Goal: Transaction & Acquisition: Purchase product/service

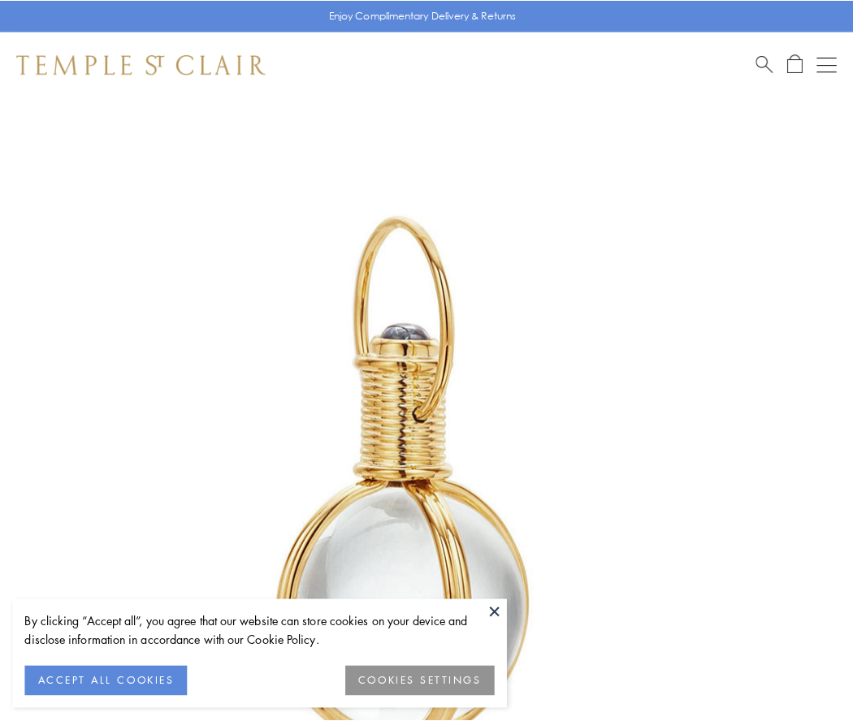
scroll to position [424, 0]
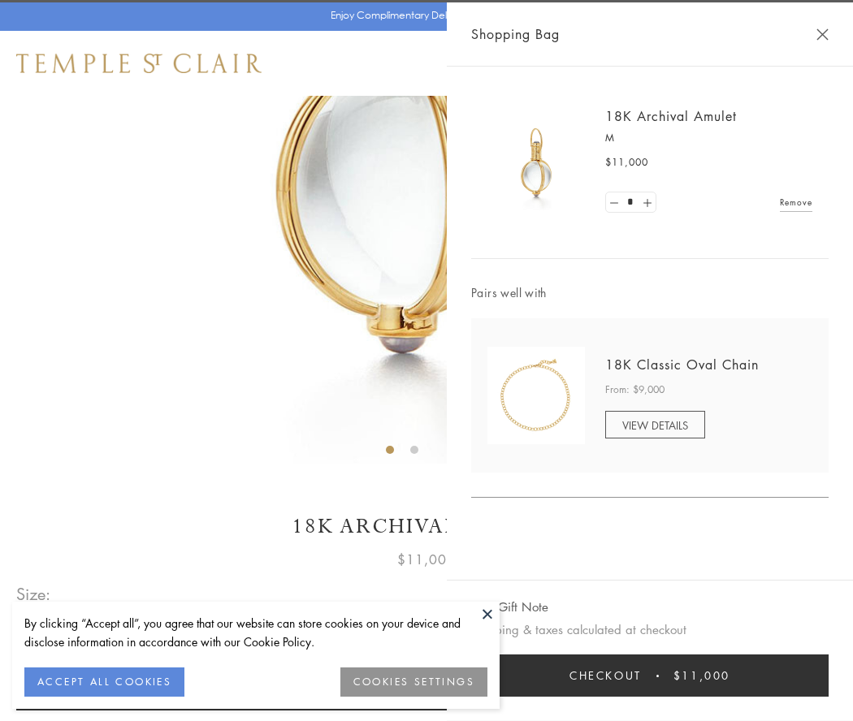
click at [650, 676] on button "Checkout $11,000" at bounding box center [649, 676] width 357 height 42
